Goal: Information Seeking & Learning: Find specific fact

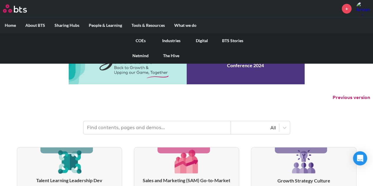
click at [142, 38] on link "COEs" at bounding box center [140, 40] width 31 height 15
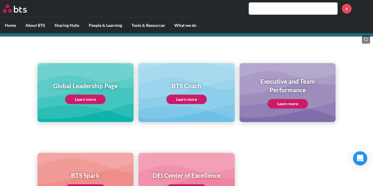
scroll to position [59, 0]
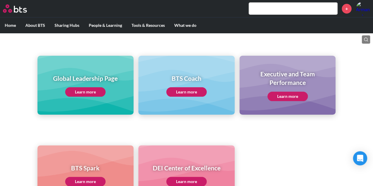
click at [90, 91] on link "Learn more" at bounding box center [85, 91] width 40 height 9
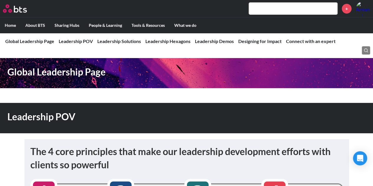
click at [285, 8] on input "text" at bounding box center [293, 9] width 88 height 12
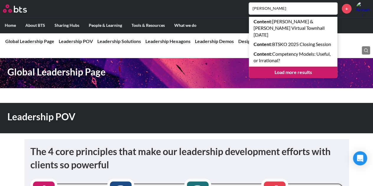
type input "[PERSON_NAME]"
click at [289, 74] on link "Load more results" at bounding box center [293, 72] width 88 height 11
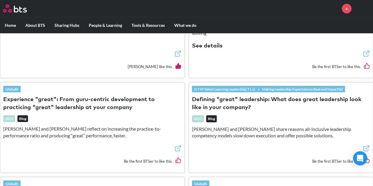
scroll to position [737, 0]
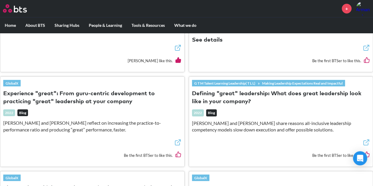
click at [207, 90] on button "Defining "great" leadership: What does great leadership look like in your compa…" at bounding box center [281, 98] width 178 height 16
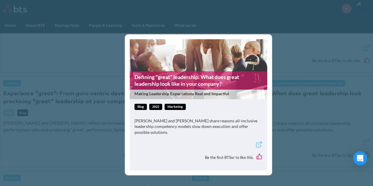
click at [221, 78] on link "Defining "great" leadership: What does great leadership look like in your compa…" at bounding box center [198, 80] width 137 height 19
click at [214, 83] on link "Defining "great" leadership: What does great leadership look like in your compa…" at bounding box center [198, 80] width 137 height 19
